Goal: Task Accomplishment & Management: Manage account settings

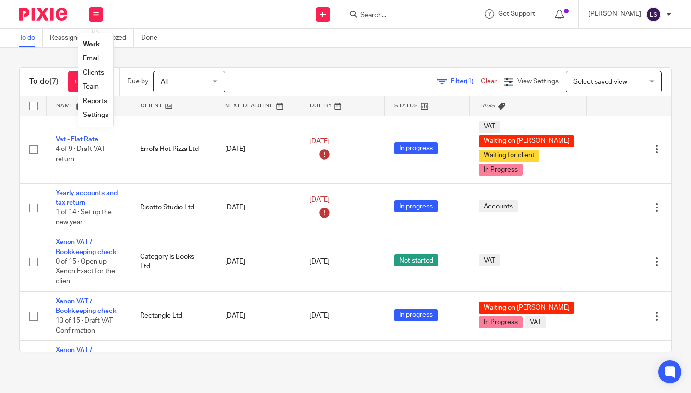
click at [95, 59] on link "Email" at bounding box center [91, 58] width 16 height 7
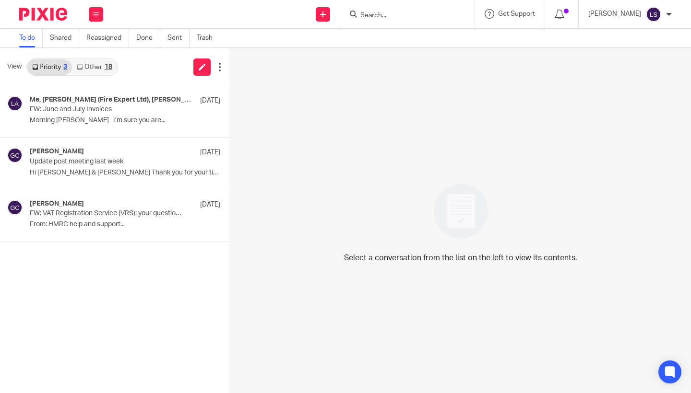
click at [102, 65] on link "Other 18" at bounding box center [94, 66] width 45 height 15
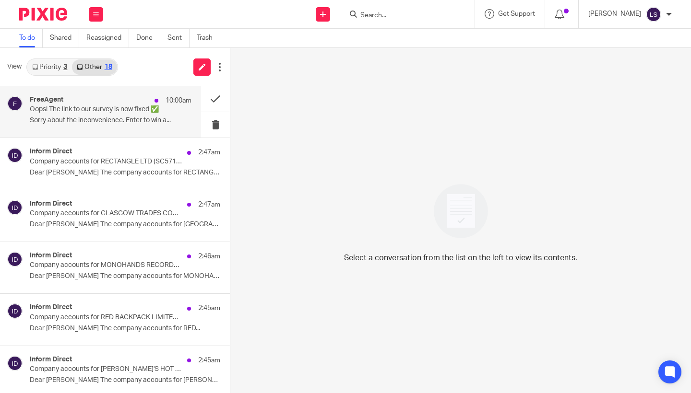
click at [83, 108] on p "Oops! The link to our survey is now fixed ✅" at bounding box center [95, 110] width 130 height 8
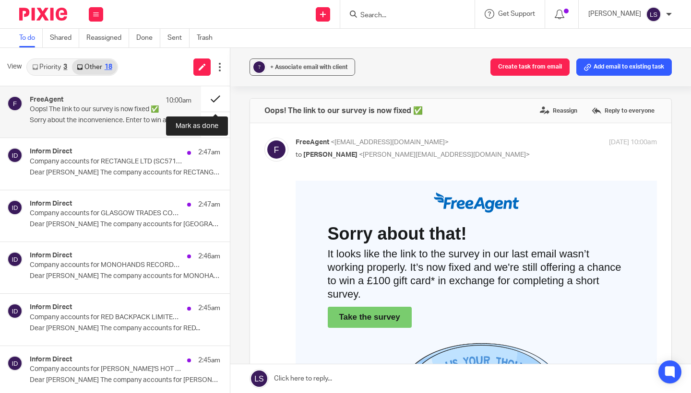
click at [214, 102] on button at bounding box center [215, 98] width 29 height 25
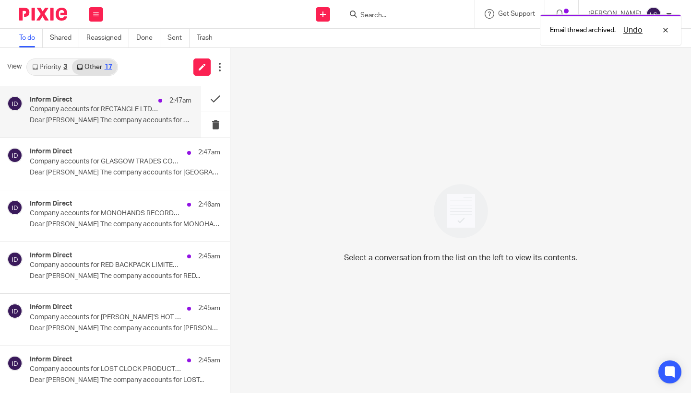
click at [139, 108] on p "Company accounts for RECTANGLE LTD (SC571084) can now be filed" at bounding box center [95, 110] width 130 height 8
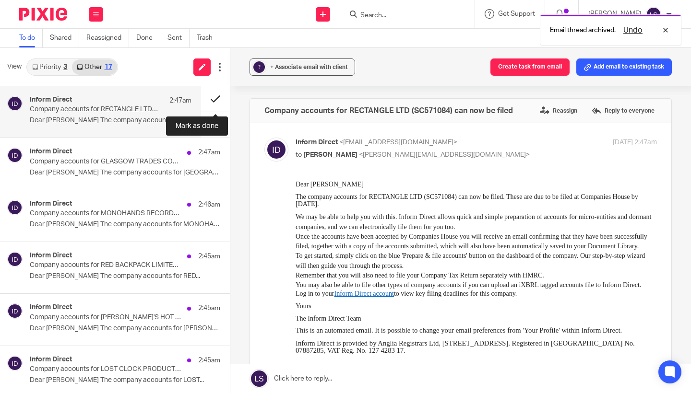
click at [214, 97] on button at bounding box center [215, 98] width 29 height 25
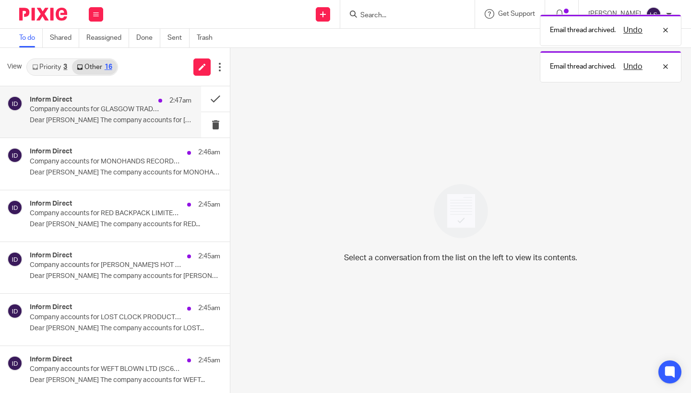
click at [151, 96] on div "Inform Direct 2:47am" at bounding box center [111, 101] width 162 height 10
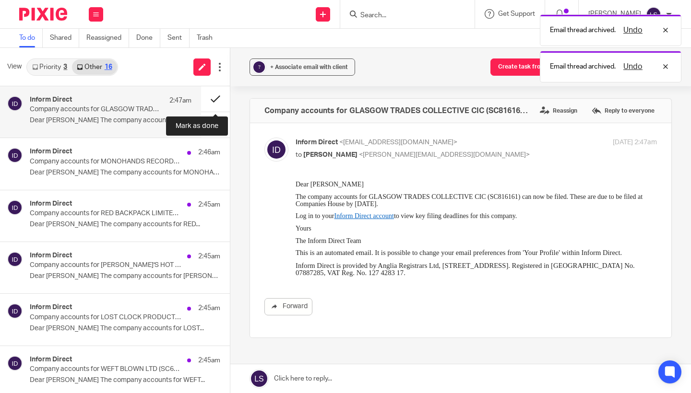
click at [215, 97] on button at bounding box center [215, 98] width 29 height 25
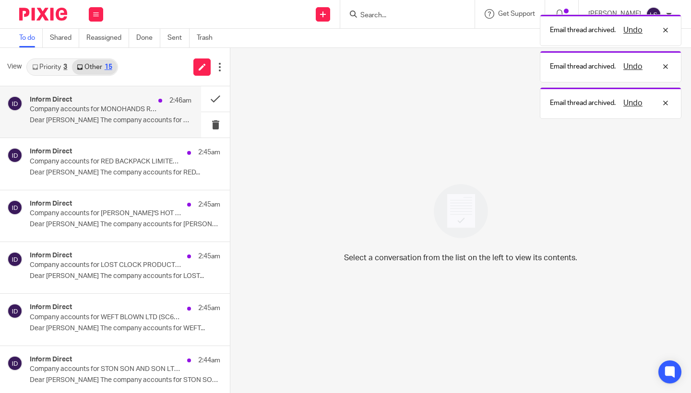
click at [137, 114] on div "Inform Direct 2:46am Company accounts for MONOHANDS RECORDS LIMITED (SC703776) …" at bounding box center [111, 112] width 162 height 32
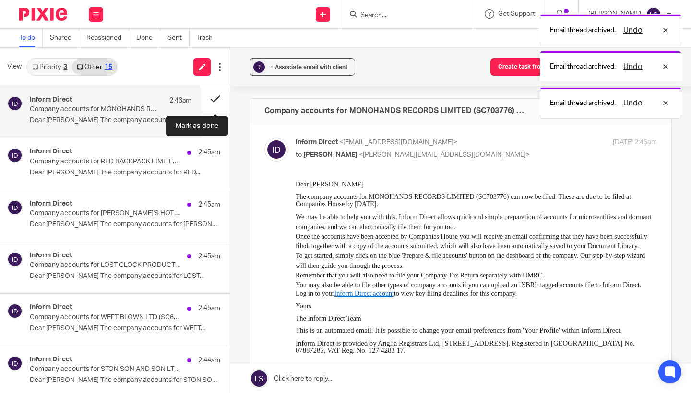
click at [206, 101] on button at bounding box center [215, 98] width 29 height 25
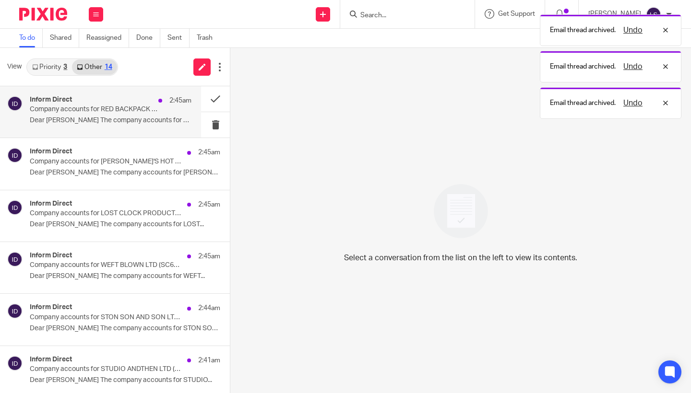
click at [143, 111] on p "Company accounts for RED BACKPACK LIMITED (SC603271) can now be filed" at bounding box center [95, 110] width 130 height 8
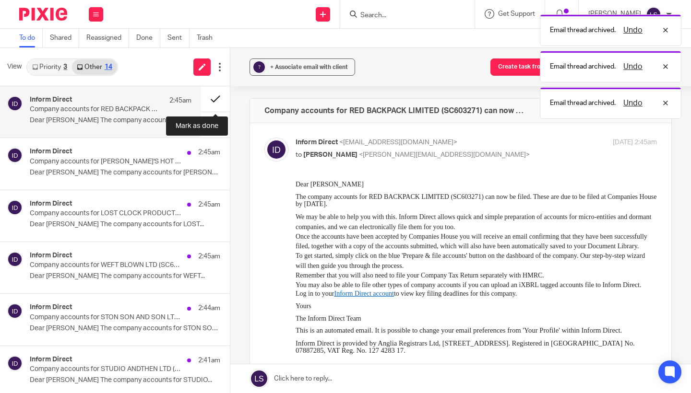
click at [216, 98] on button at bounding box center [215, 98] width 29 height 25
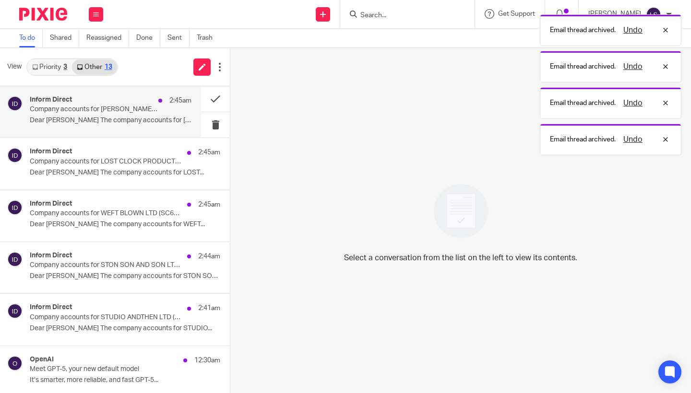
click at [107, 122] on p "Dear Lauren The company accounts for ERROL'S..." at bounding box center [111, 121] width 162 height 8
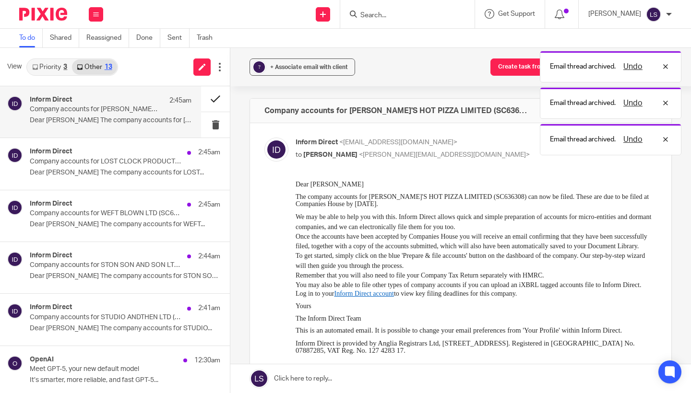
click at [202, 104] on button at bounding box center [215, 98] width 29 height 25
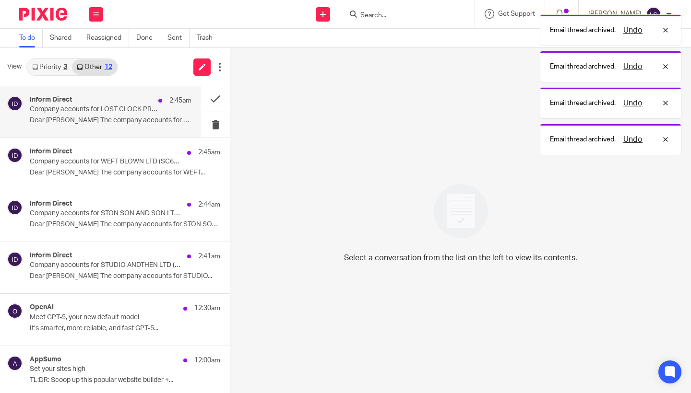
click at [138, 113] on p "Company accounts for LOST CLOCK PRODUCTIONS LTD (SC627454) can now be filed" at bounding box center [95, 110] width 130 height 8
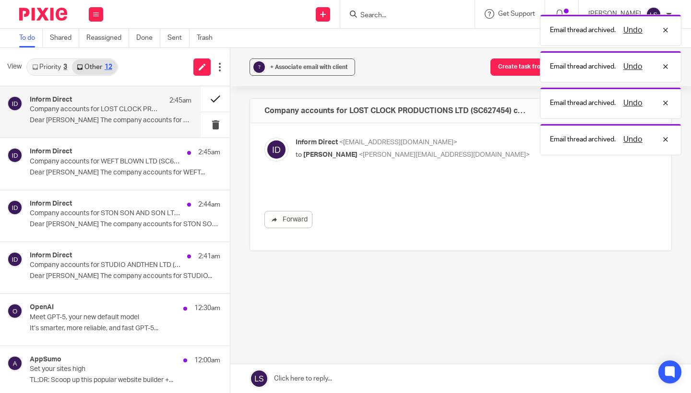
click at [213, 99] on button at bounding box center [215, 98] width 29 height 25
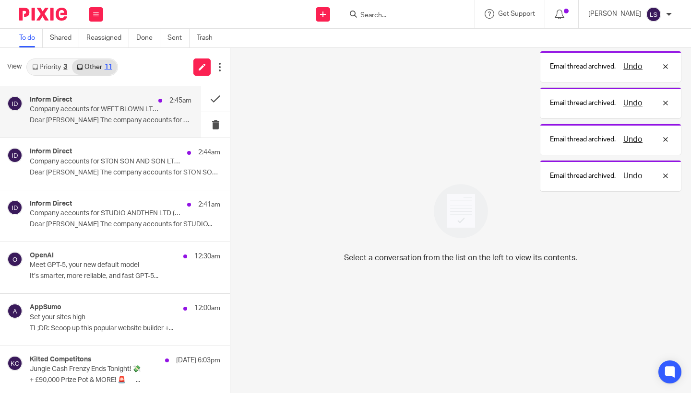
click at [138, 104] on div "Inform Direct 2:45am" at bounding box center [111, 101] width 162 height 10
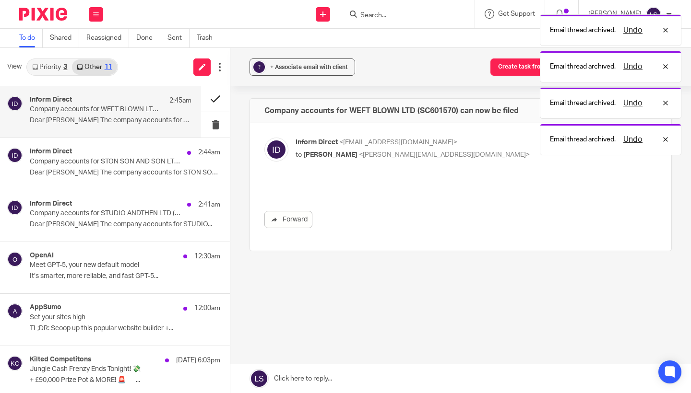
click at [210, 95] on button at bounding box center [215, 98] width 29 height 25
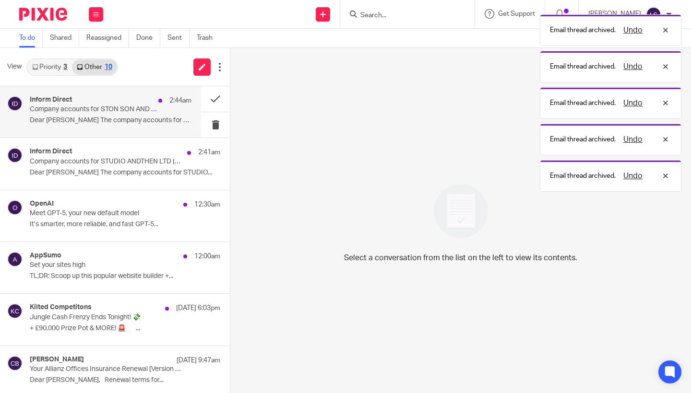
click at [131, 103] on div "Inform Direct 2:44am" at bounding box center [111, 101] width 162 height 10
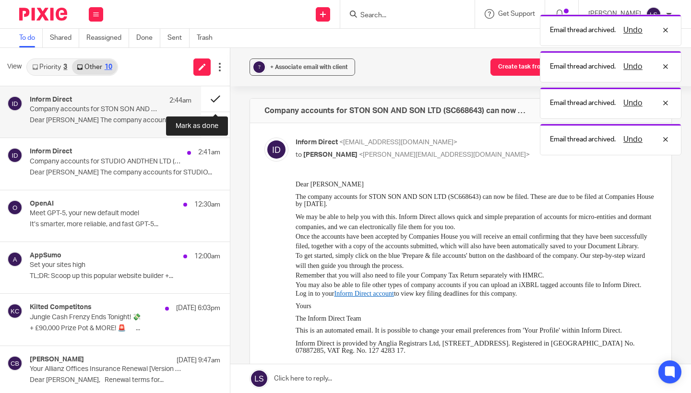
click at [209, 101] on button at bounding box center [215, 98] width 29 height 25
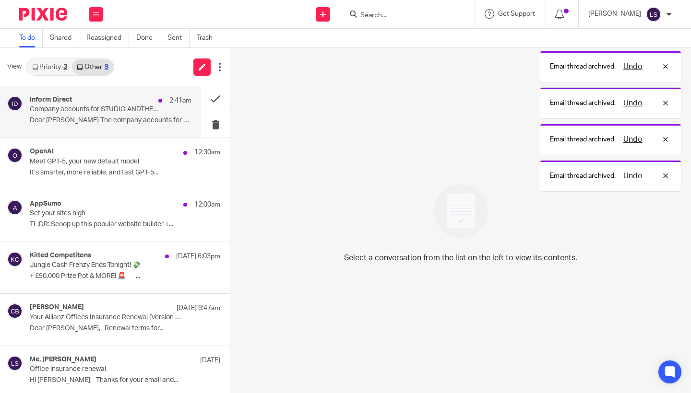
click at [150, 106] on p "Company accounts for STUDIO ANDTHEN LTD (SC540683) can now be filed" at bounding box center [95, 110] width 130 height 8
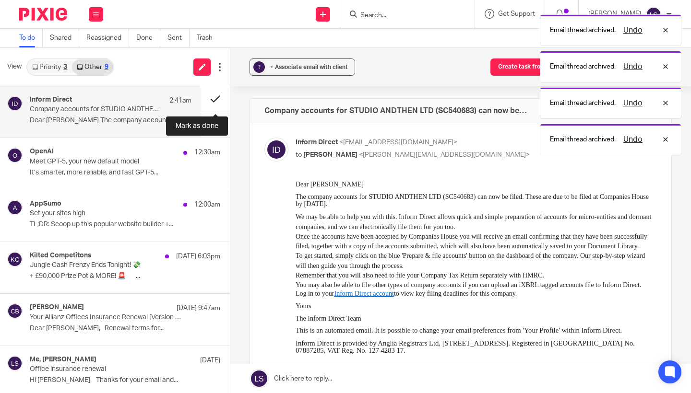
click at [211, 96] on button at bounding box center [215, 98] width 29 height 25
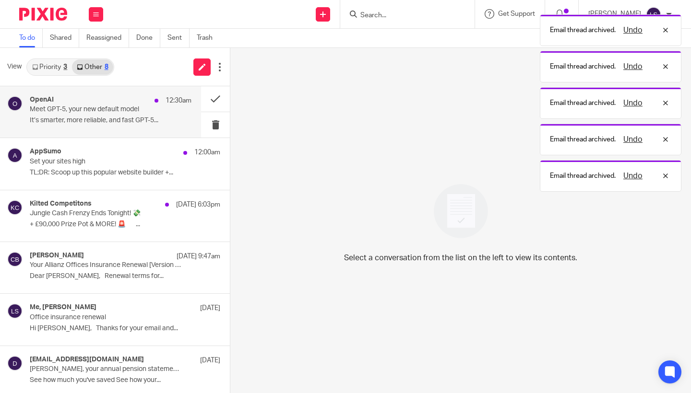
click at [136, 105] on div "OpenAI 12:30am" at bounding box center [111, 101] width 162 height 10
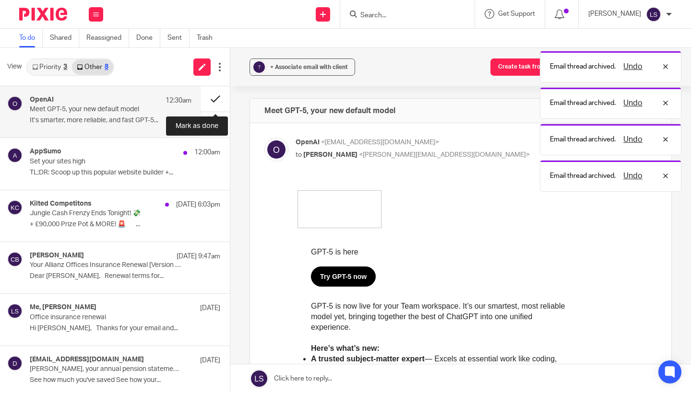
click at [212, 99] on button at bounding box center [215, 98] width 29 height 25
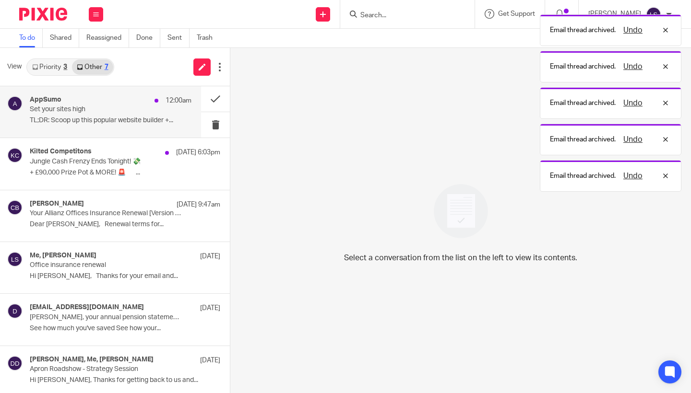
click at [122, 110] on p "Set your sites high" at bounding box center [95, 110] width 130 height 8
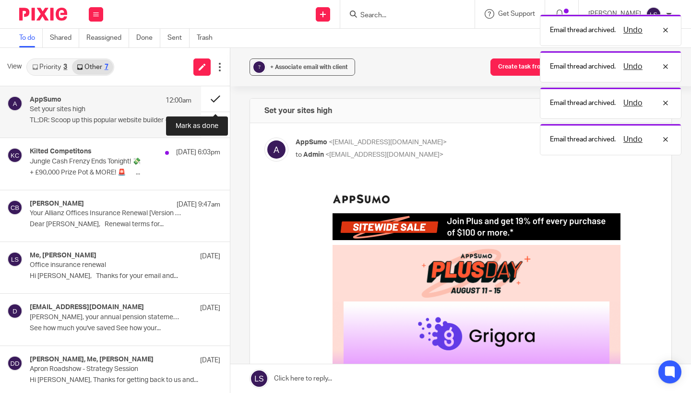
click at [208, 98] on button at bounding box center [215, 98] width 29 height 25
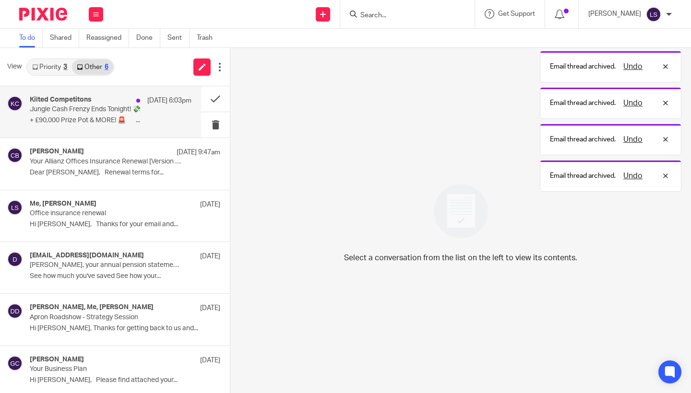
click at [121, 105] on div "Kilted Competitons 13 Aug 6:03pm" at bounding box center [111, 101] width 162 height 10
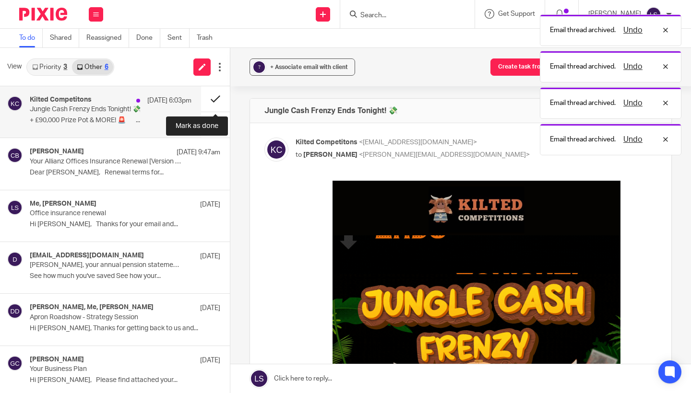
click at [205, 96] on button at bounding box center [215, 98] width 29 height 25
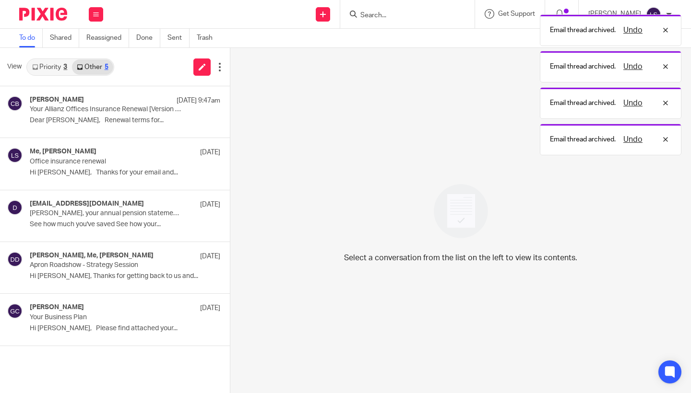
click at [48, 65] on link "Priority 3" at bounding box center [49, 66] width 45 height 15
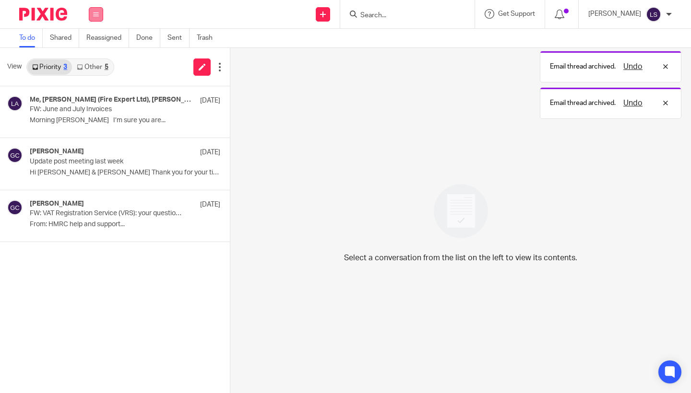
click at [97, 16] on icon at bounding box center [96, 15] width 6 height 6
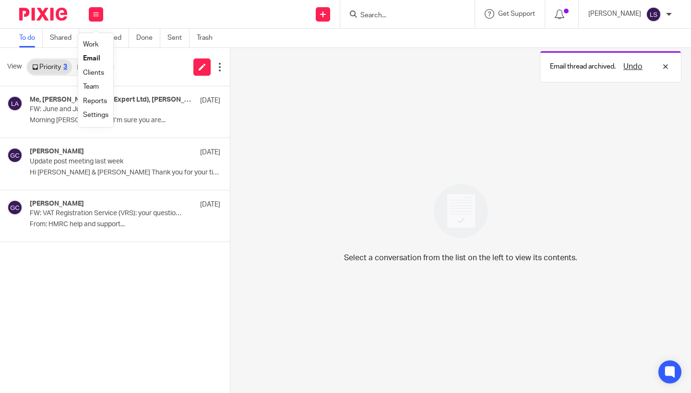
click at [91, 58] on link "Email" at bounding box center [91, 58] width 17 height 7
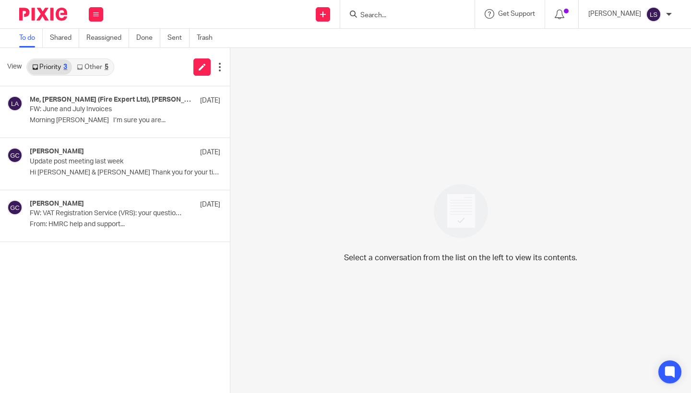
click at [99, 70] on link "Other 5" at bounding box center [92, 66] width 41 height 15
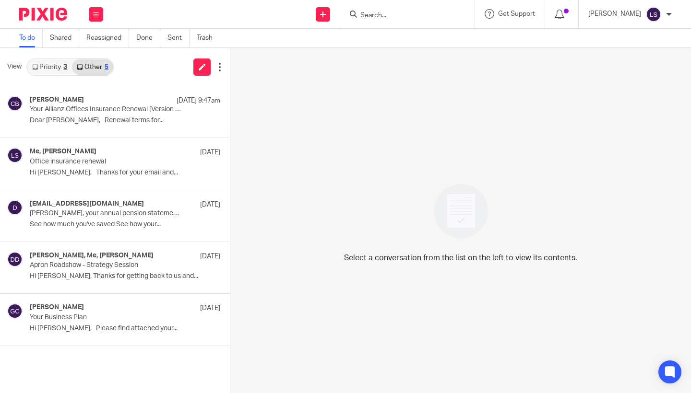
click at [92, 19] on button at bounding box center [96, 14] width 14 height 14
click at [92, 59] on link "Email" at bounding box center [91, 58] width 17 height 7
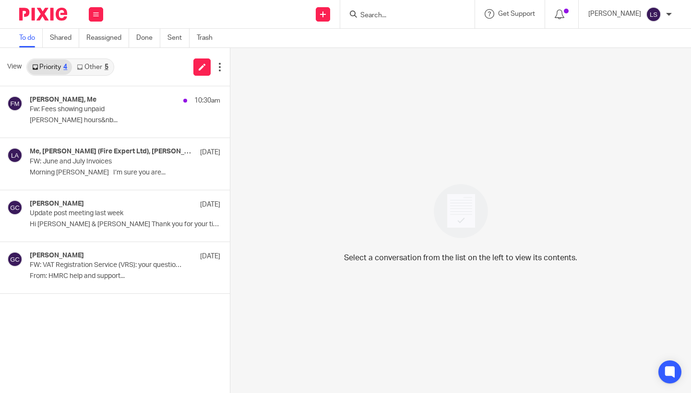
click at [95, 66] on link "Other 5" at bounding box center [92, 66] width 41 height 15
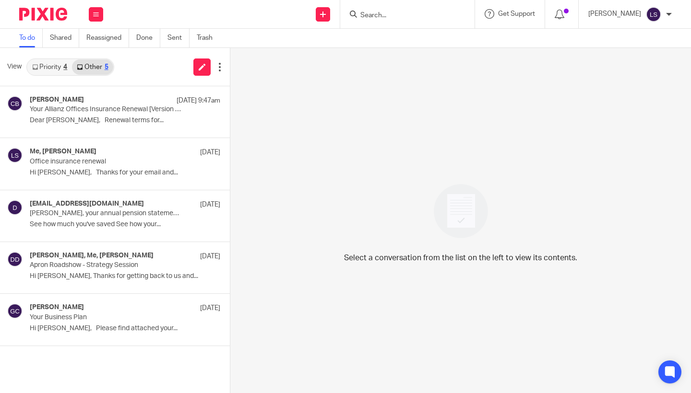
click at [49, 68] on link "Priority 4" at bounding box center [49, 66] width 45 height 15
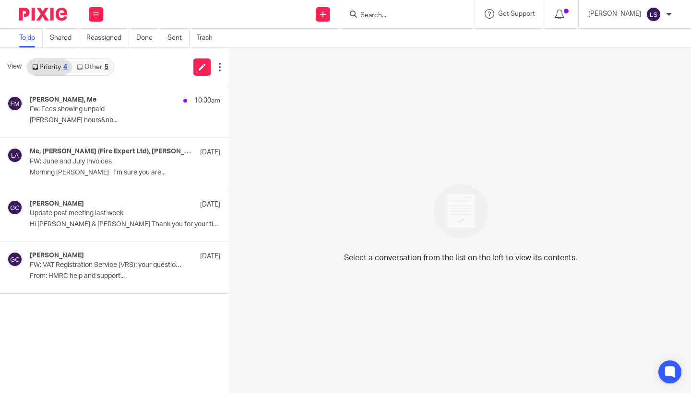
click at [394, 14] on input "Search" at bounding box center [402, 16] width 86 height 9
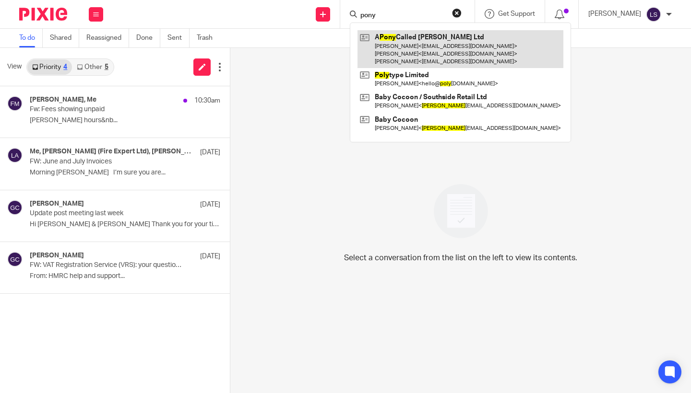
type input "pony"
click at [396, 46] on link at bounding box center [460, 49] width 206 height 38
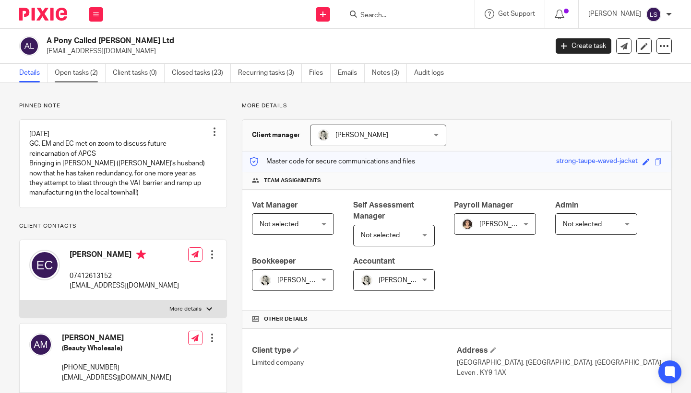
click at [78, 71] on link "Open tasks (2)" at bounding box center [80, 73] width 51 height 19
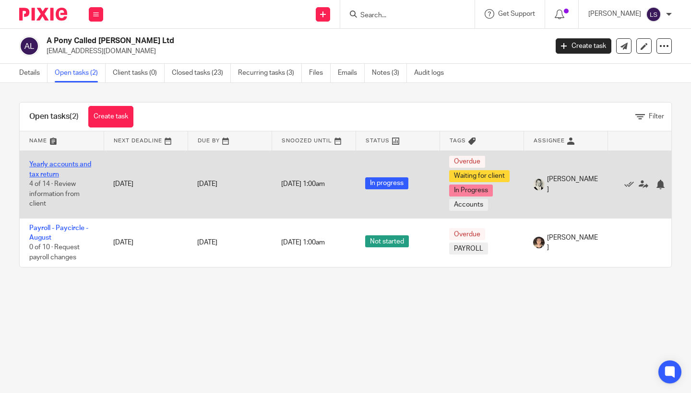
click at [51, 171] on link "Yearly accounts and tax return" at bounding box center [60, 169] width 62 height 16
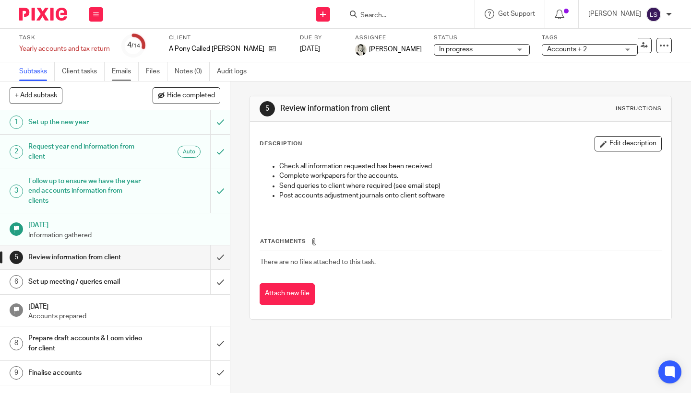
click at [126, 72] on link "Emails" at bounding box center [125, 71] width 27 height 19
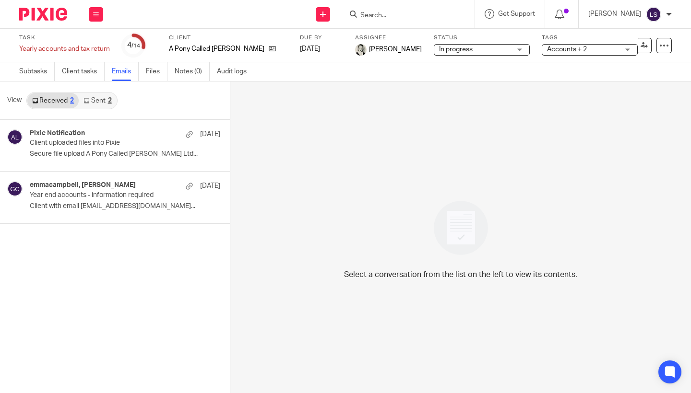
click at [101, 101] on link "Sent 2" at bounding box center [97, 100] width 37 height 15
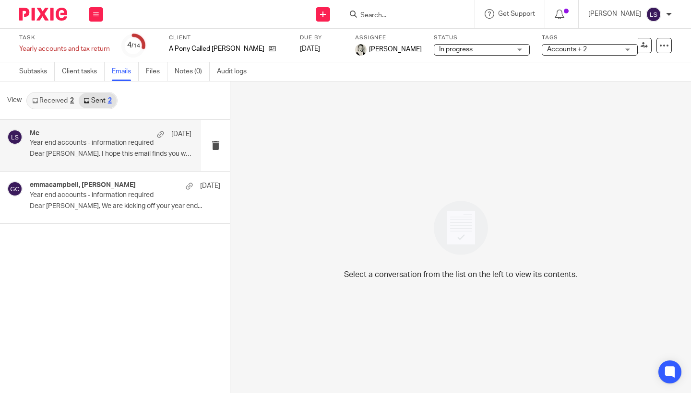
click at [95, 147] on p "Year end accounts - information required" at bounding box center [95, 143] width 130 height 8
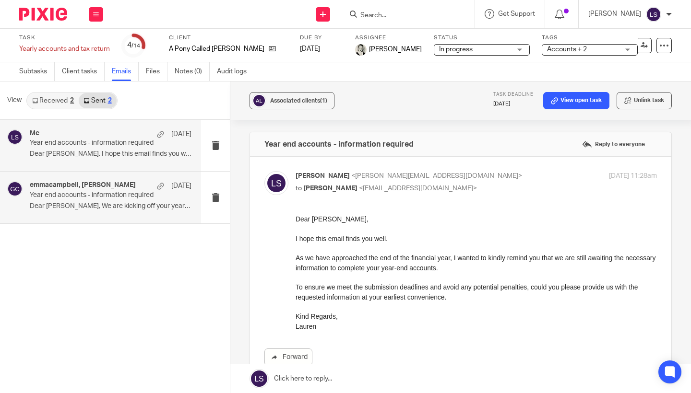
click at [95, 210] on div "emmacampbell, [PERSON_NAME] [DATE] Year end accounts - information required Dea…" at bounding box center [111, 197] width 162 height 32
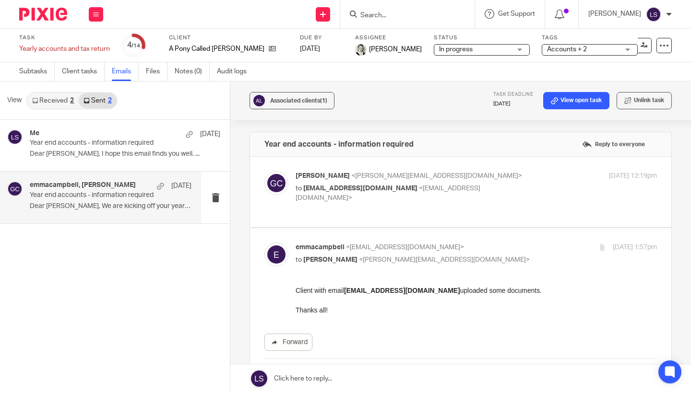
click at [403, 312] on p "Client with email [EMAIL_ADDRESS][DOMAIN_NAME] uploaded some documents. Thanks …" at bounding box center [475, 300] width 361 height 29
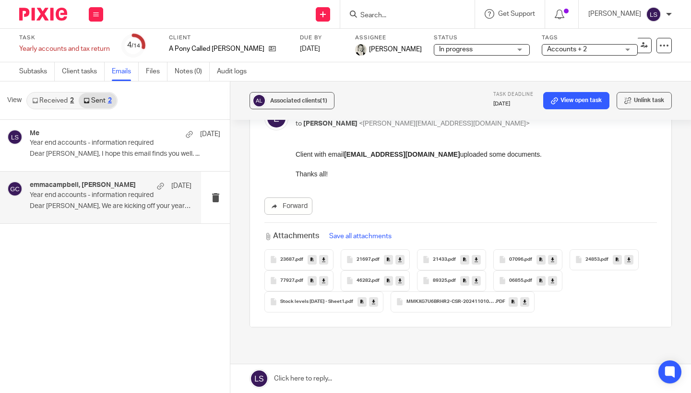
scroll to position [138, 0]
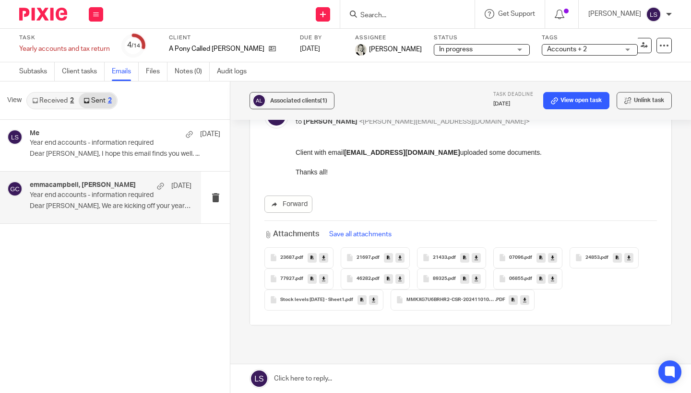
click at [323, 254] on icon at bounding box center [323, 257] width 3 height 7
click at [401, 254] on icon at bounding box center [399, 257] width 3 height 7
click at [478, 254] on icon at bounding box center [475, 257] width 3 height 7
click at [553, 254] on icon at bounding box center [552, 257] width 3 height 7
click at [629, 254] on icon at bounding box center [628, 257] width 3 height 7
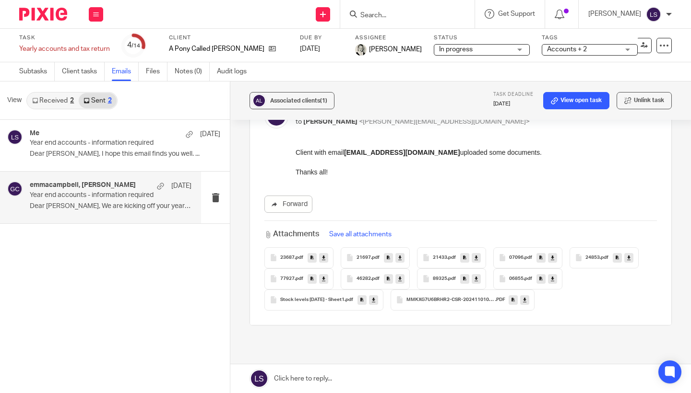
click at [324, 275] on icon at bounding box center [323, 278] width 3 height 7
click at [402, 274] on link at bounding box center [399, 279] width 9 height 10
click at [479, 274] on link at bounding box center [476, 279] width 9 height 10
click at [554, 275] on icon at bounding box center [552, 278] width 3 height 7
click at [373, 296] on icon at bounding box center [373, 299] width 3 height 7
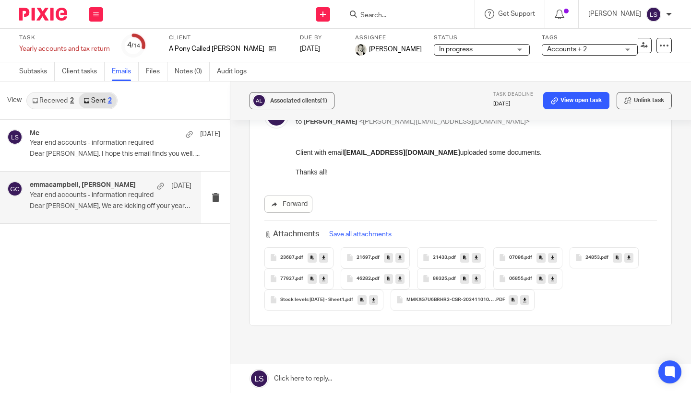
click at [526, 296] on icon at bounding box center [524, 299] width 3 height 7
click at [378, 16] on input "Search" at bounding box center [402, 16] width 86 height 9
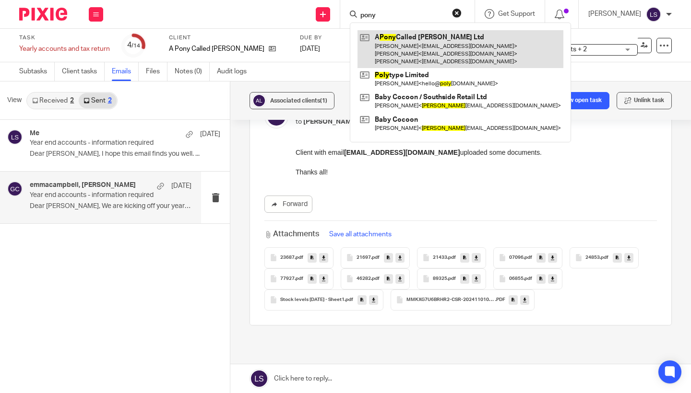
type input "pony"
click at [386, 46] on link at bounding box center [460, 49] width 206 height 38
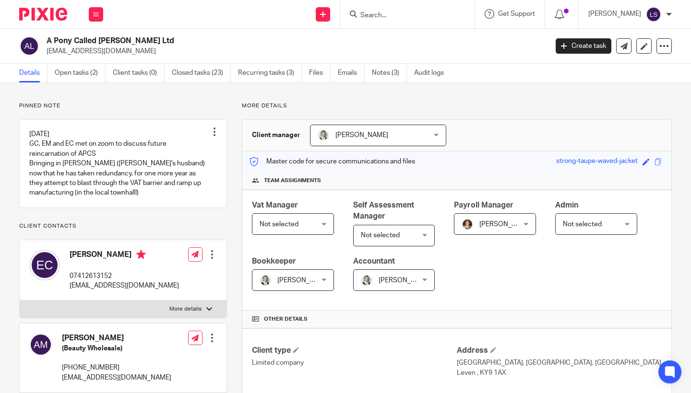
click at [213, 106] on p "Pinned note" at bounding box center [123, 106] width 208 height 8
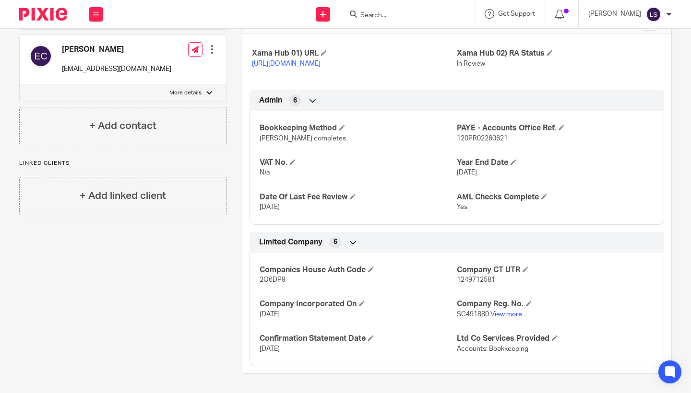
scroll to position [386, 0]
click at [509, 316] on link "View more" at bounding box center [506, 314] width 32 height 7
